Goal: Information Seeking & Learning: Find contact information

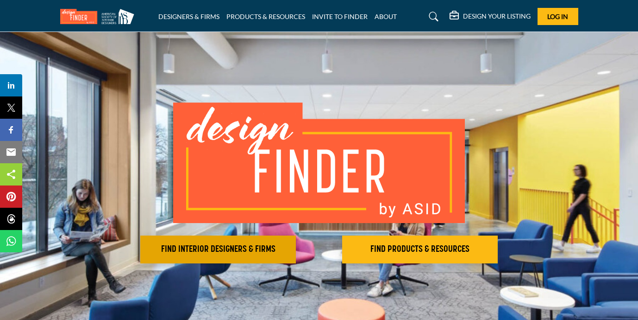
click at [275, 257] on button "FIND INTERIOR DESIGNERS & FIRMS" at bounding box center [218, 249] width 156 height 28
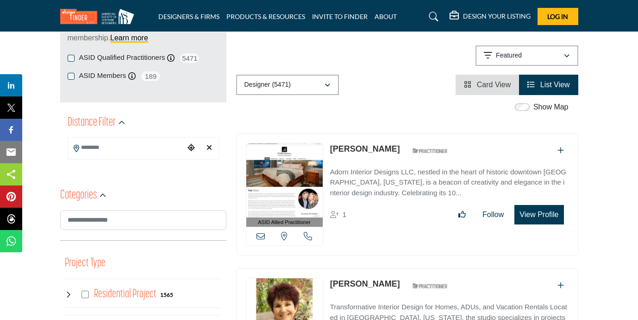
scroll to position [167, 0]
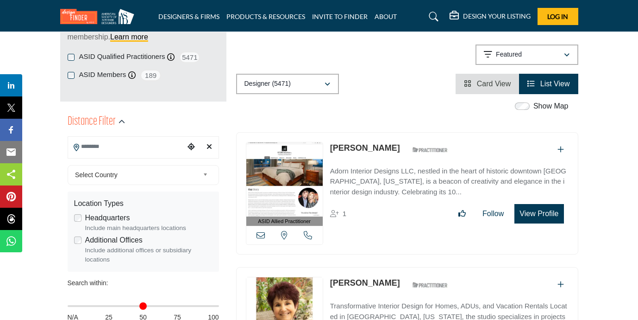
click at [114, 145] on input "Search Location" at bounding box center [126, 147] width 117 height 18
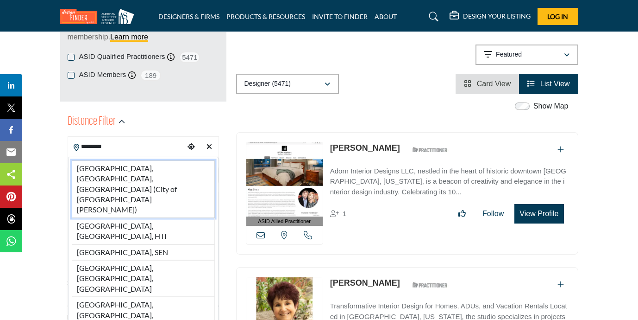
click at [120, 170] on li "St. Louis, MO, USA (City of St. Louis)" at bounding box center [143, 188] width 143 height 57
type input "**********"
type input "***"
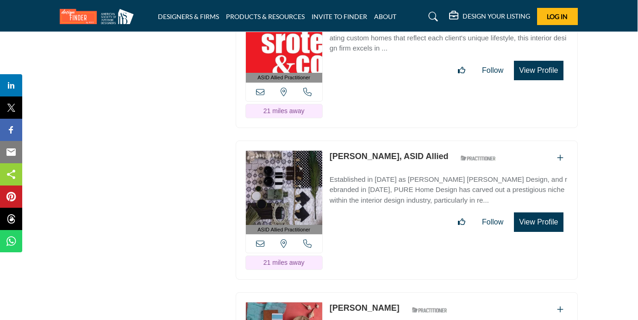
scroll to position [5416, 0]
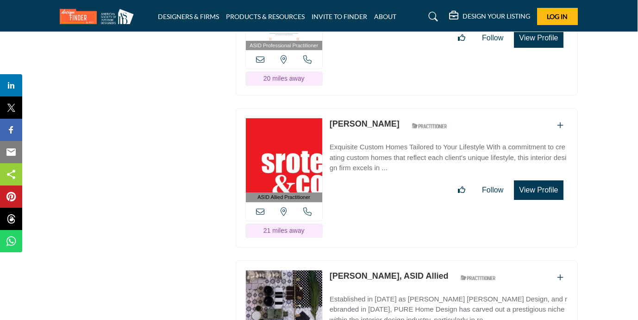
click at [433, 12] on icon at bounding box center [433, 16] width 9 height 9
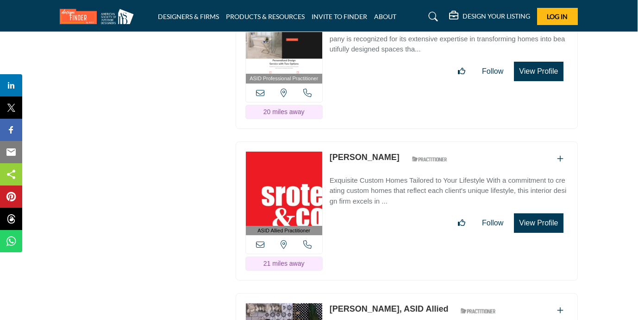
click at [433, 14] on icon at bounding box center [433, 16] width 9 height 9
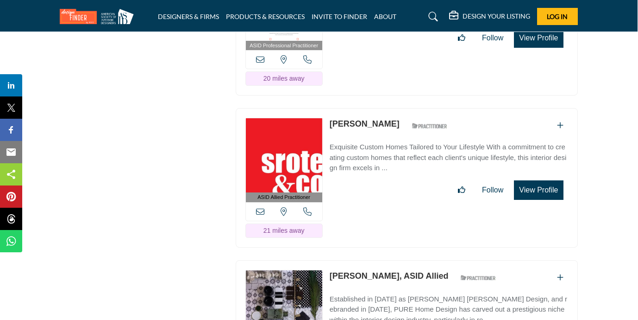
click at [429, 16] on icon at bounding box center [433, 16] width 9 height 9
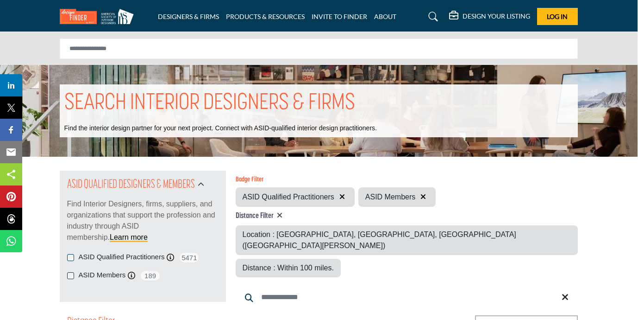
scroll to position [0, 0]
click at [280, 286] on input "Search Keyword" at bounding box center [407, 297] width 342 height 22
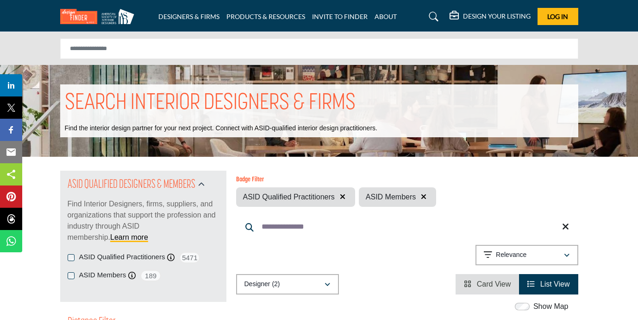
type input "**********"
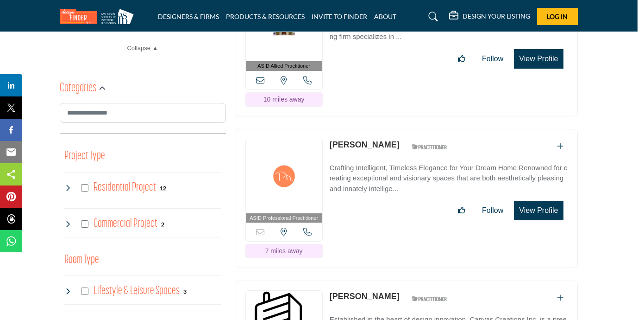
scroll to position [507, 0]
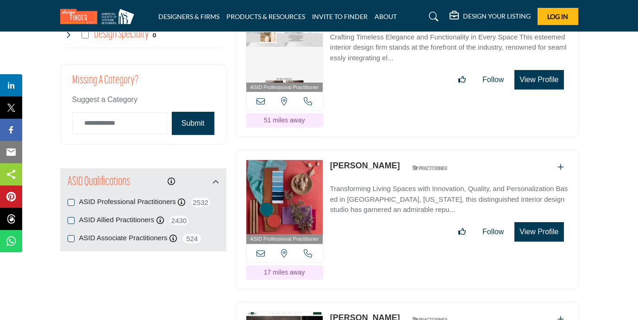
scroll to position [1282, 0]
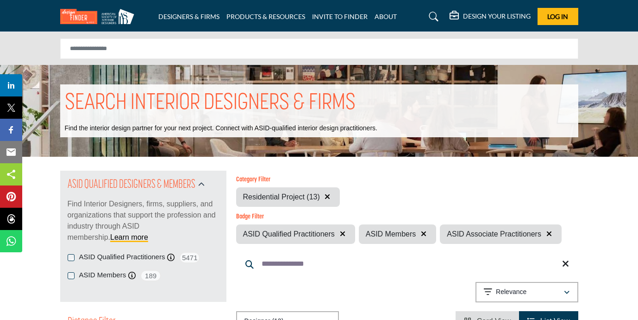
click at [70, 271] on div "ASID Qualified Practitioners ASID Qualified Practitioner who validates work and…" at bounding box center [143, 268] width 151 height 32
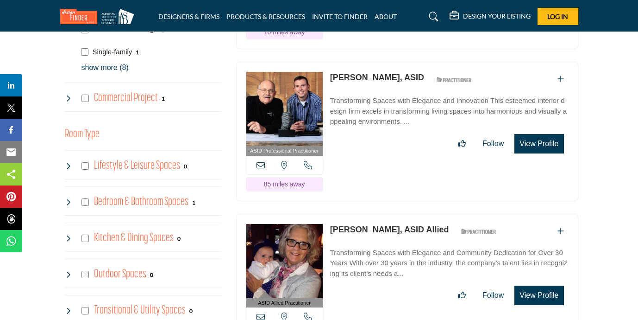
scroll to position [765, 0]
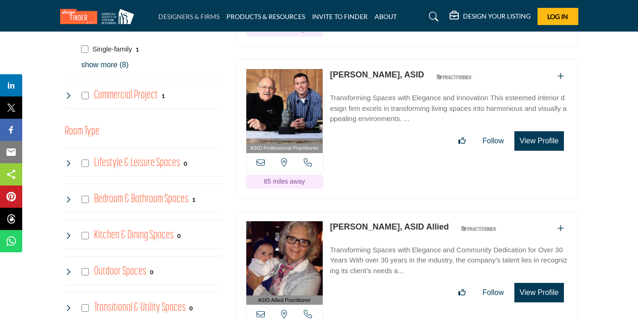
click at [186, 17] on link "DESIGNERS & FIRMS" at bounding box center [188, 17] width 61 height 8
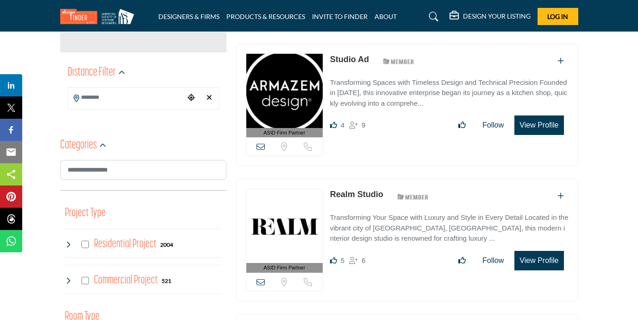
scroll to position [217, 0]
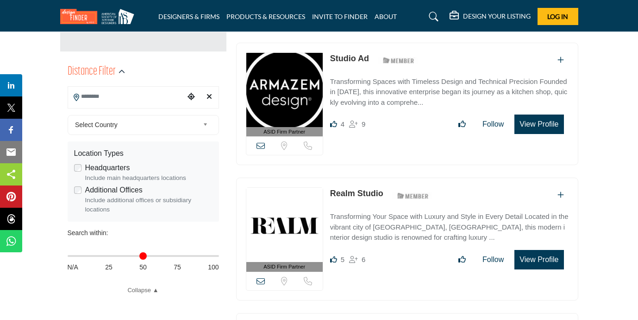
click at [101, 94] on input "Search Location" at bounding box center [126, 97] width 117 height 18
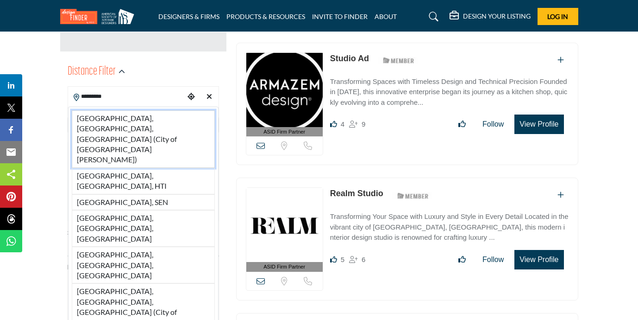
click at [104, 114] on li "St. Louis, MO, USA (City of St. Louis)" at bounding box center [143, 138] width 143 height 57
type input "**********"
type input "***"
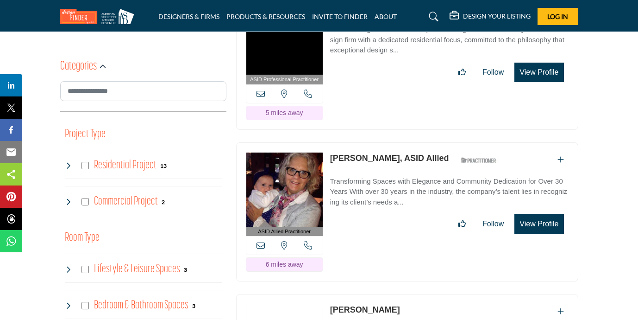
scroll to position [496, 0]
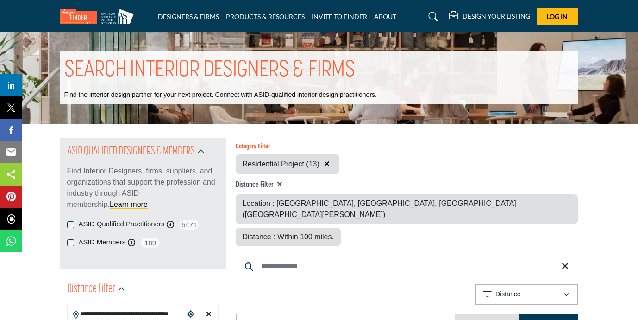
scroll to position [0, 0]
click at [430, 17] on icon at bounding box center [433, 16] width 9 height 9
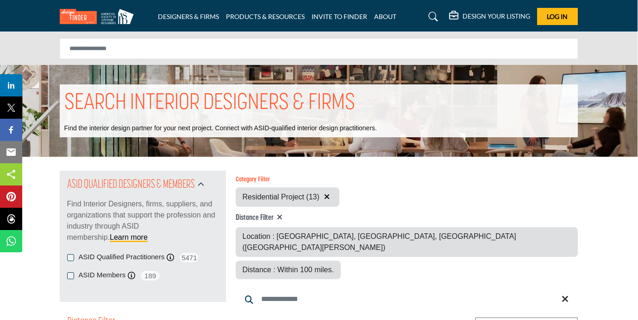
click at [283, 288] on input "Search Keyword" at bounding box center [407, 299] width 342 height 22
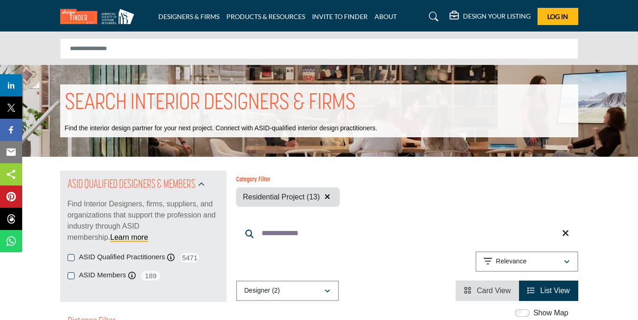
type input "**********"
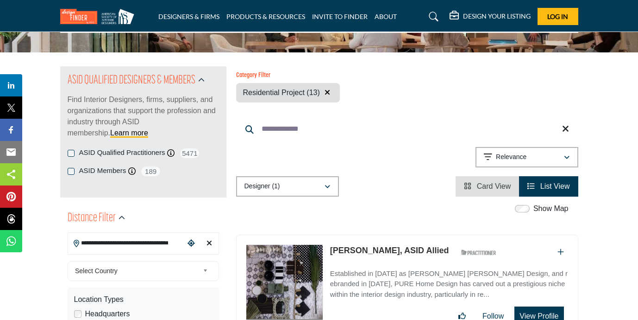
scroll to position [105, 0]
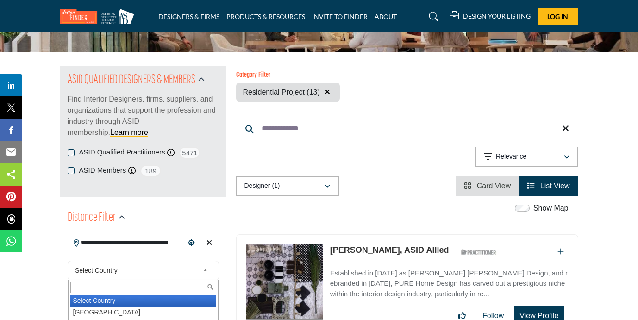
click at [123, 271] on span "Select Country" at bounding box center [137, 269] width 124 height 11
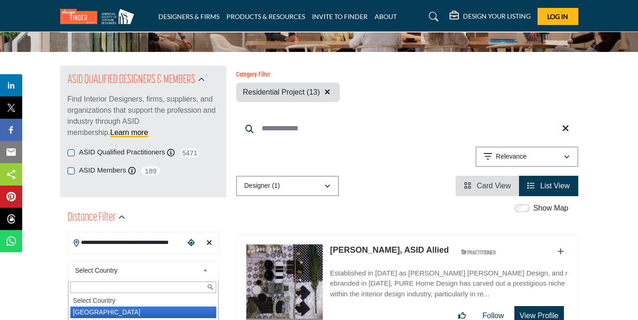
click at [118, 314] on li "United States" at bounding box center [143, 312] width 146 height 12
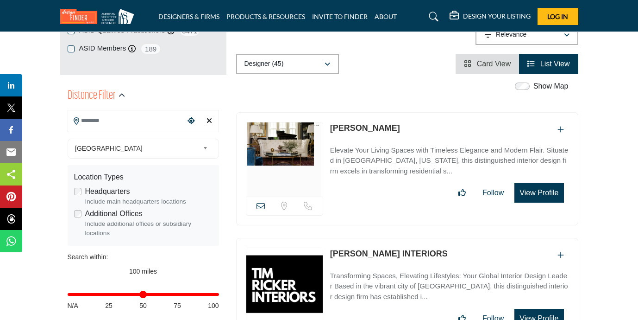
scroll to position [222, 0]
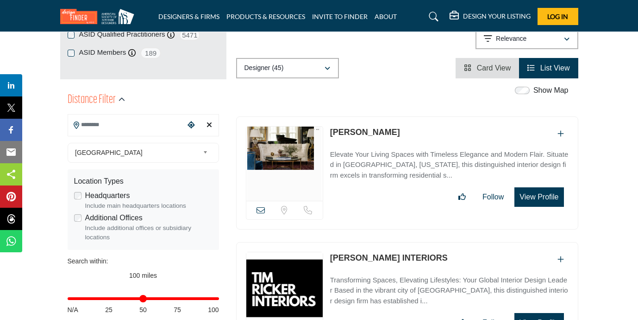
click at [352, 129] on link "[PERSON_NAME]" at bounding box center [365, 131] width 70 height 9
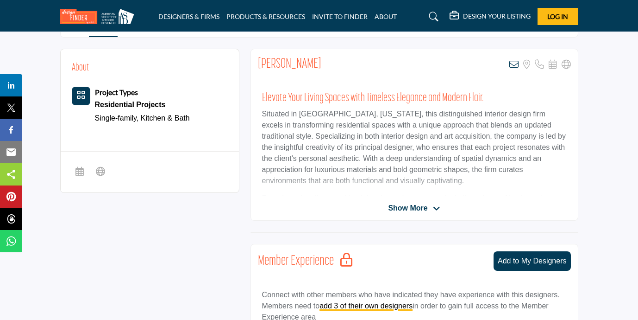
scroll to position [210, 0]
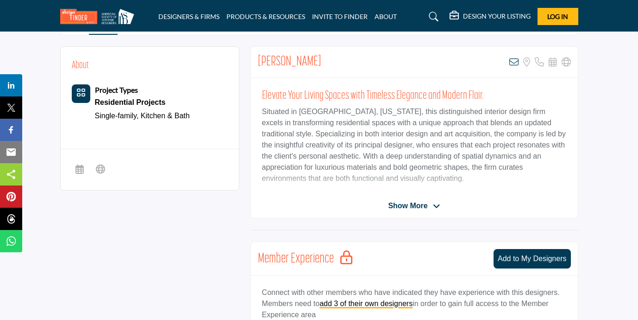
click at [404, 203] on span "Show More" at bounding box center [407, 205] width 39 height 11
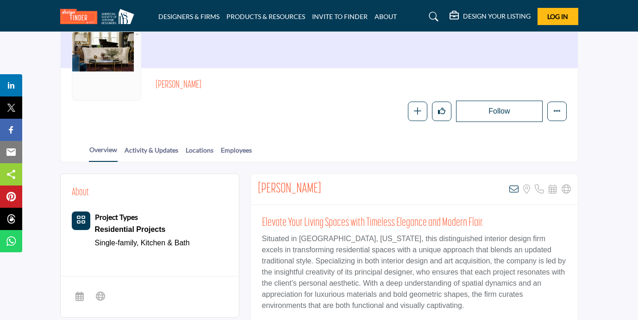
scroll to position [82, 0]
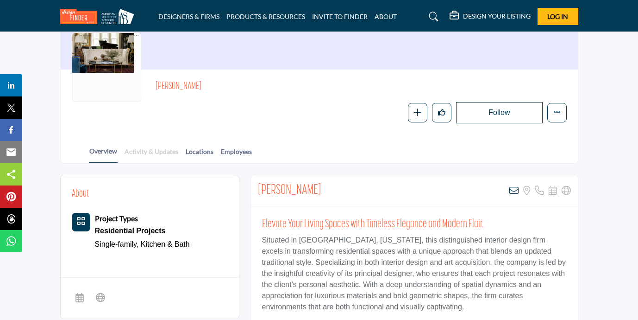
click at [141, 150] on link "Activity & Updates" at bounding box center [151, 154] width 55 height 16
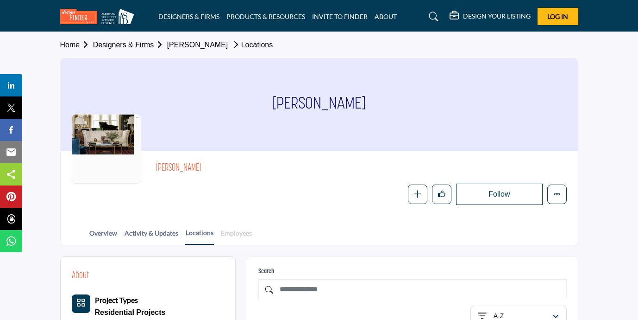
click at [252, 235] on link "Employees" at bounding box center [236, 236] width 32 height 16
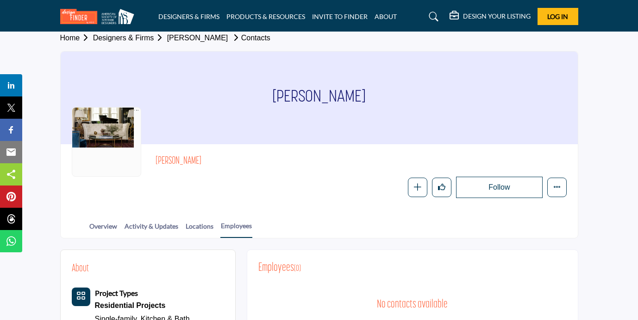
scroll to position [7, 0]
click at [96, 117] on div at bounding box center [106, 141] width 69 height 69
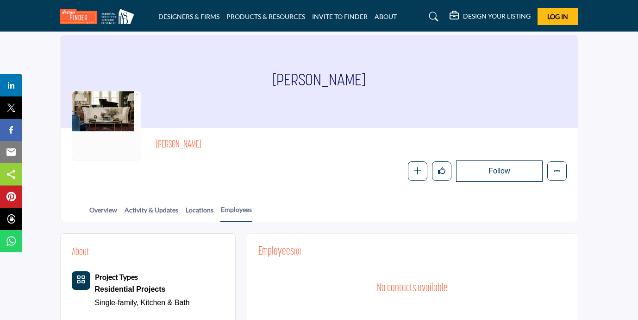
scroll to position [27, 0]
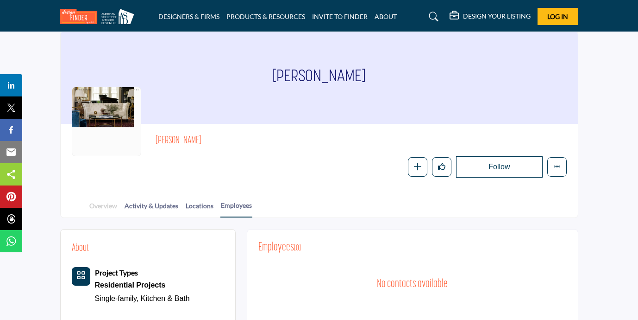
click at [103, 205] on link "Overview" at bounding box center [103, 209] width 29 height 16
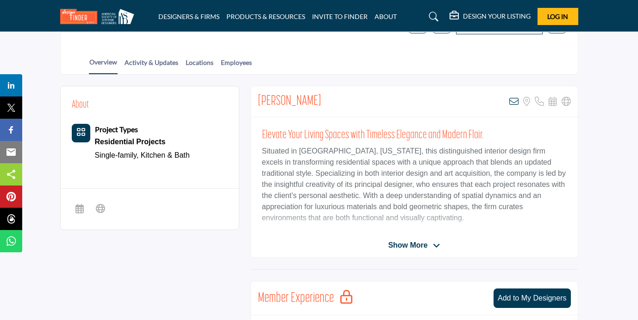
scroll to position [171, 0]
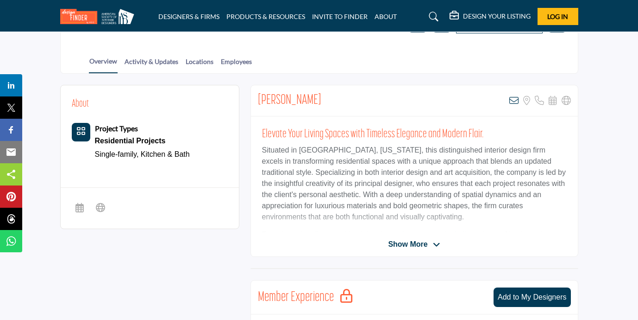
click at [391, 214] on p "Situated in [GEOGRAPHIC_DATA], [US_STATE], this distinguished interior design f…" at bounding box center [414, 184] width 305 height 78
click at [405, 245] on span "Show More" at bounding box center [407, 244] width 39 height 11
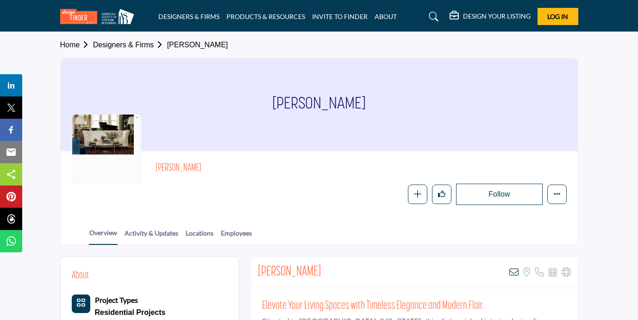
scroll to position [0, 0]
